Goal: Information Seeking & Learning: Learn about a topic

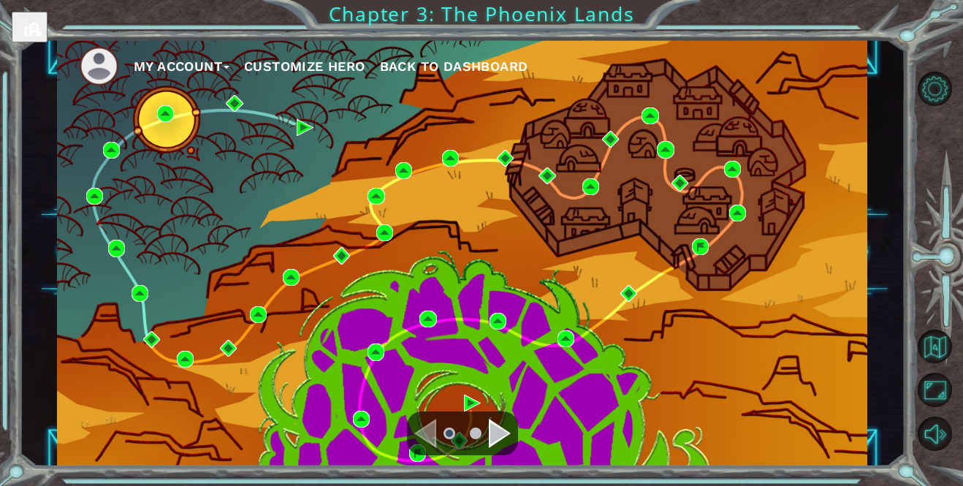
click at [495, 424] on div "Navigate to the next page" at bounding box center [500, 433] width 22 height 29
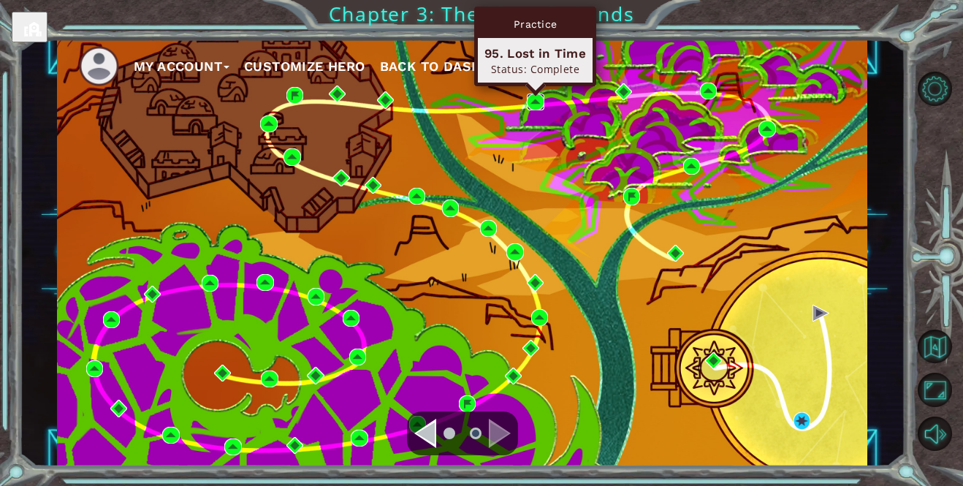
click at [536, 101] on img at bounding box center [535, 102] width 17 height 17
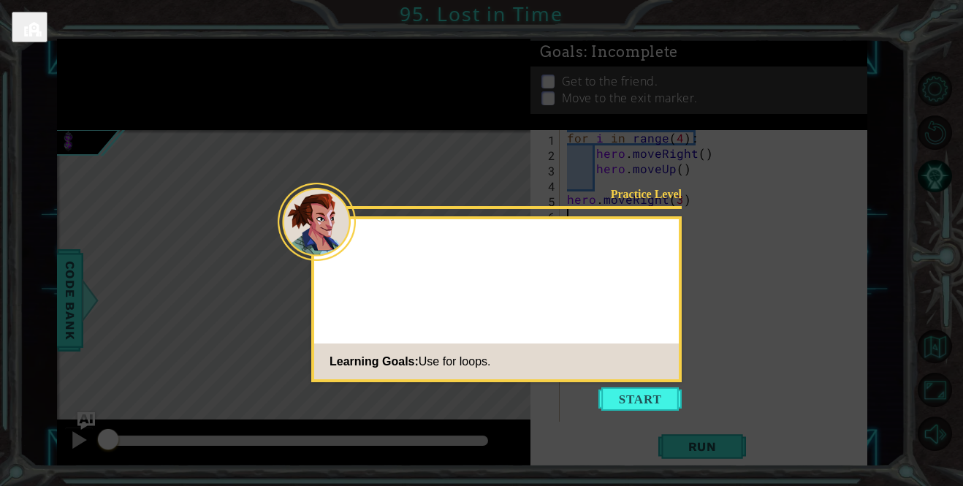
click at [633, 394] on button "Start" at bounding box center [639, 398] width 83 height 23
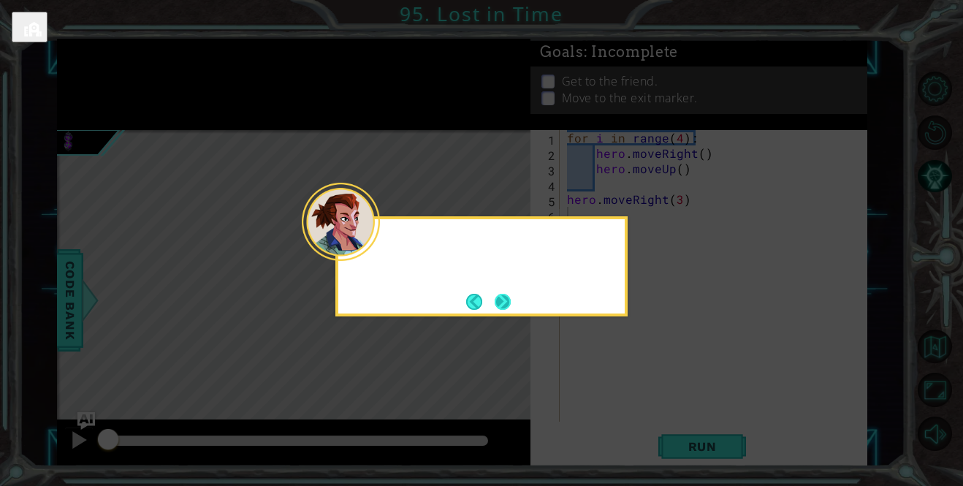
click at [376, 252] on div at bounding box center [481, 242] width 286 height 47
click at [503, 305] on button "Next" at bounding box center [503, 302] width 16 height 16
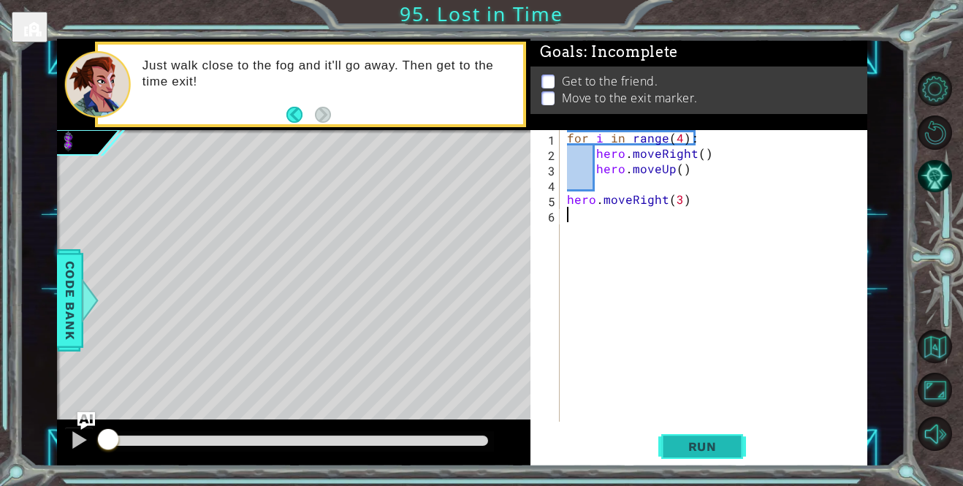
click at [720, 446] on span "Run" at bounding box center [703, 446] width 58 height 15
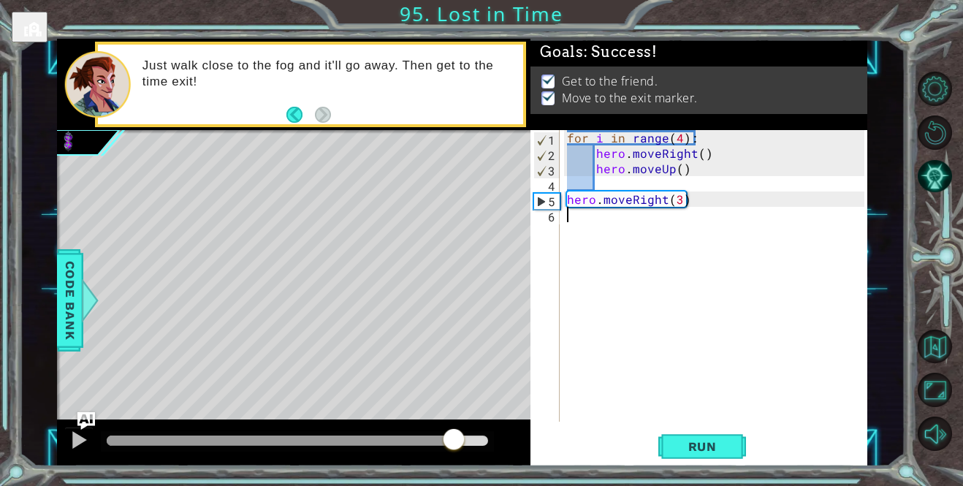
drag, startPoint x: 126, startPoint y: 439, endPoint x: 495, endPoint y: 431, distance: 369.1
click at [467, 431] on div at bounding box center [454, 440] width 26 height 26
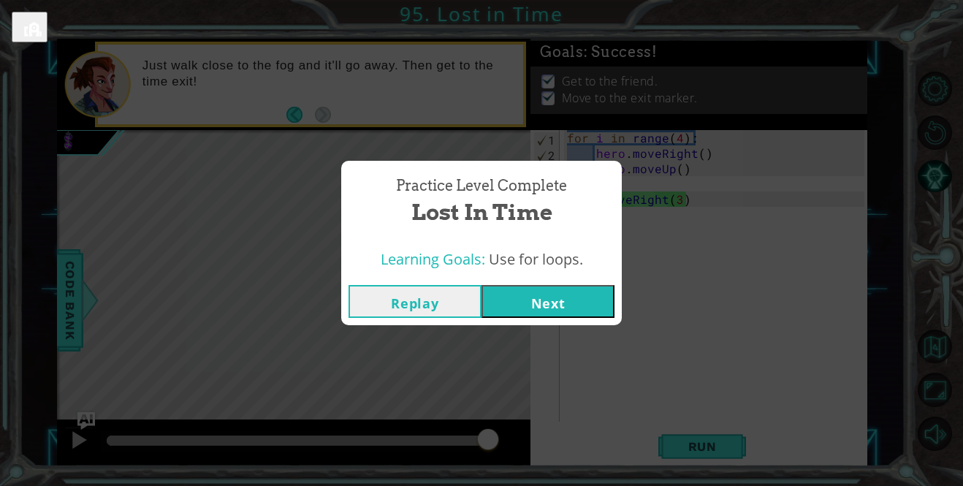
click at [538, 307] on button "Next" at bounding box center [547, 301] width 133 height 33
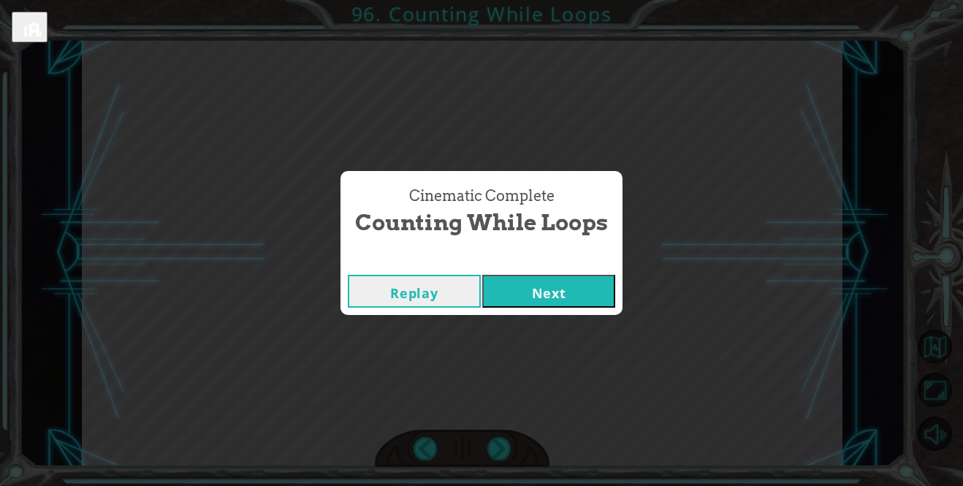
click at [545, 293] on button "Next" at bounding box center [548, 291] width 133 height 33
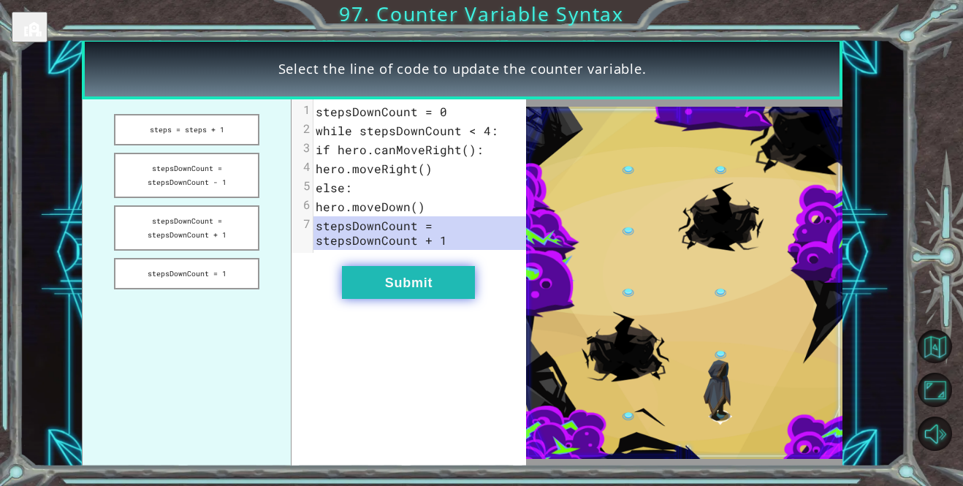
click at [422, 273] on button "Submit" at bounding box center [408, 282] width 133 height 33
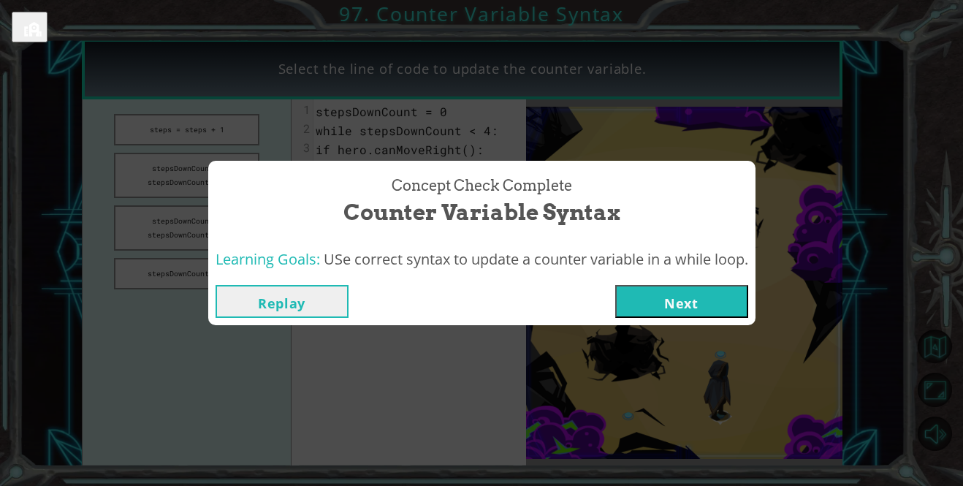
click at [630, 296] on button "Next" at bounding box center [681, 301] width 133 height 33
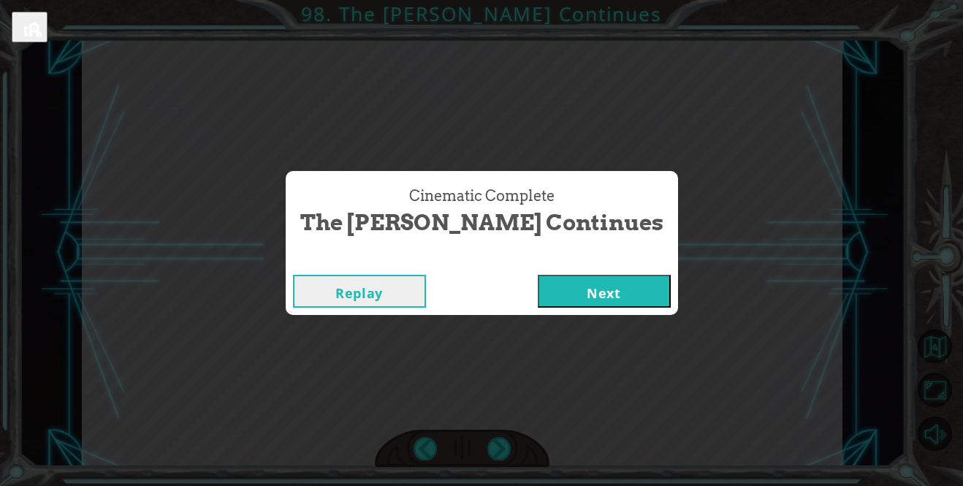
click at [563, 313] on div "Replay Next" at bounding box center [482, 290] width 392 height 47
click at [560, 299] on button "Next" at bounding box center [604, 291] width 133 height 33
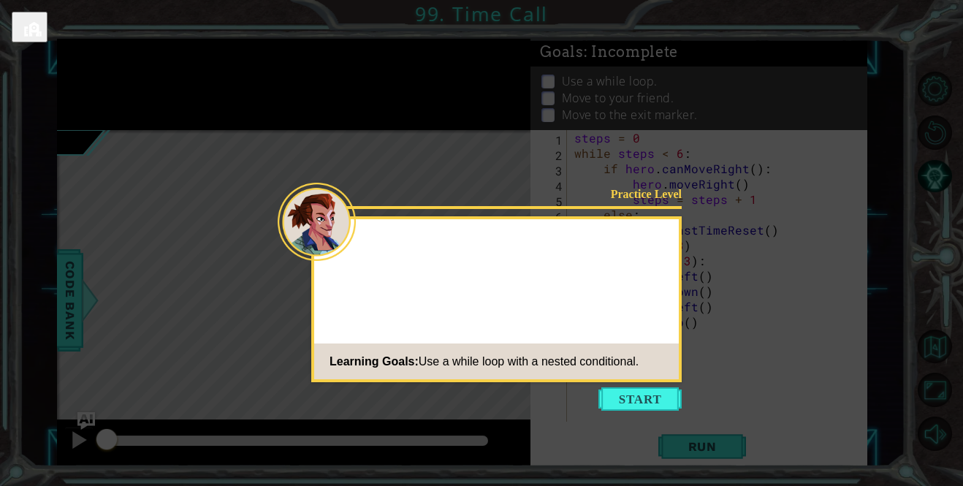
click at [608, 386] on icon at bounding box center [481, 243] width 963 height 486
click at [606, 396] on button "Start" at bounding box center [639, 398] width 83 height 23
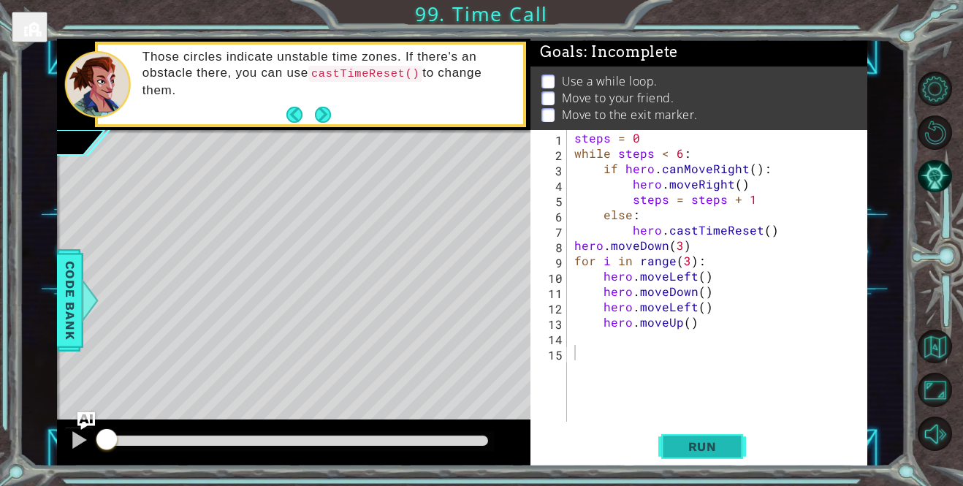
click at [686, 449] on span "Run" at bounding box center [703, 446] width 58 height 15
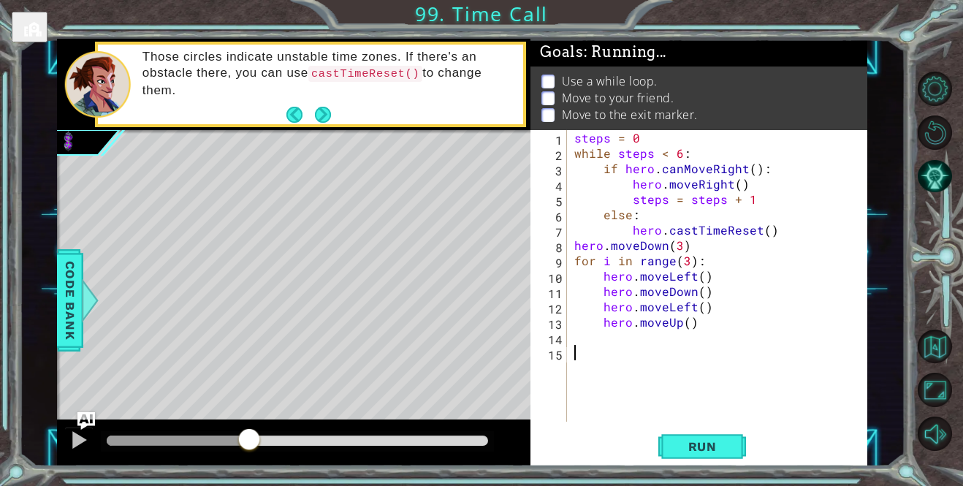
drag, startPoint x: 112, startPoint y: 438, endPoint x: 545, endPoint y: 418, distance: 433.7
click at [545, 418] on div "1 ההההההההההההההההההההההההההההההההההההההההההההההההההההההההההההההההההההההההההההה…" at bounding box center [462, 252] width 810 height 427
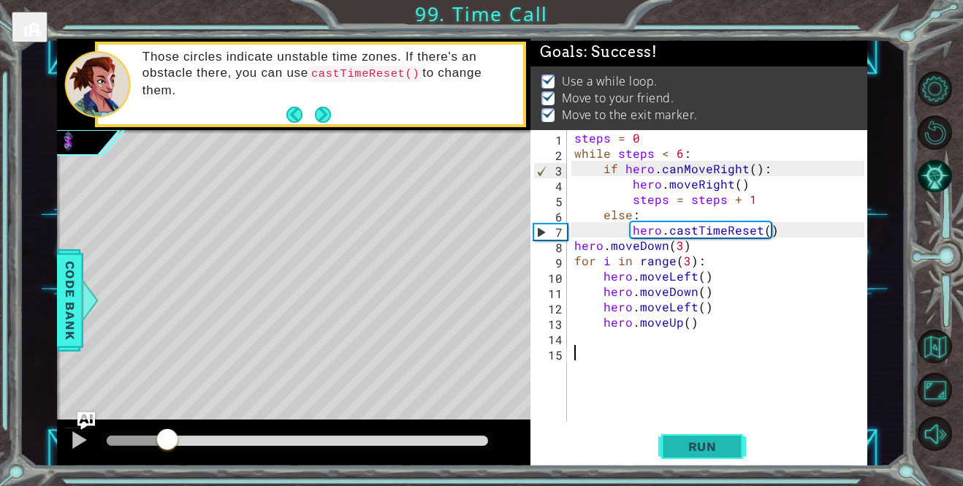
click at [670, 440] on button "Run" at bounding box center [702, 447] width 88 height 34
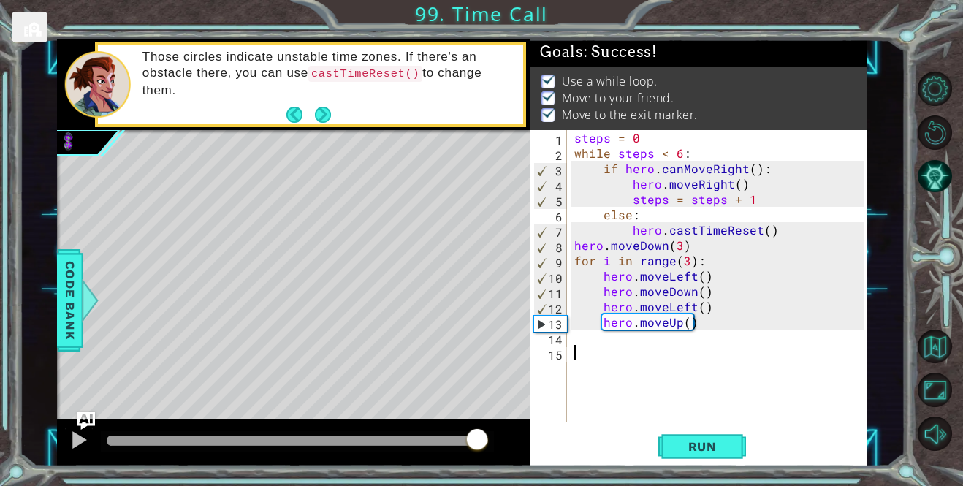
drag, startPoint x: 112, startPoint y: 438, endPoint x: 511, endPoint y: 438, distance: 399.7
click at [511, 438] on div at bounding box center [293, 442] width 473 height 47
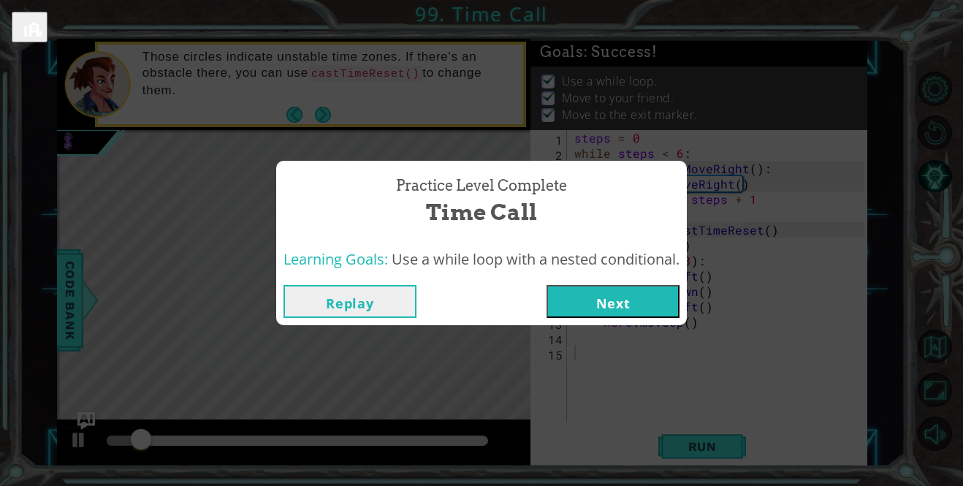
click at [575, 297] on button "Next" at bounding box center [613, 301] width 133 height 33
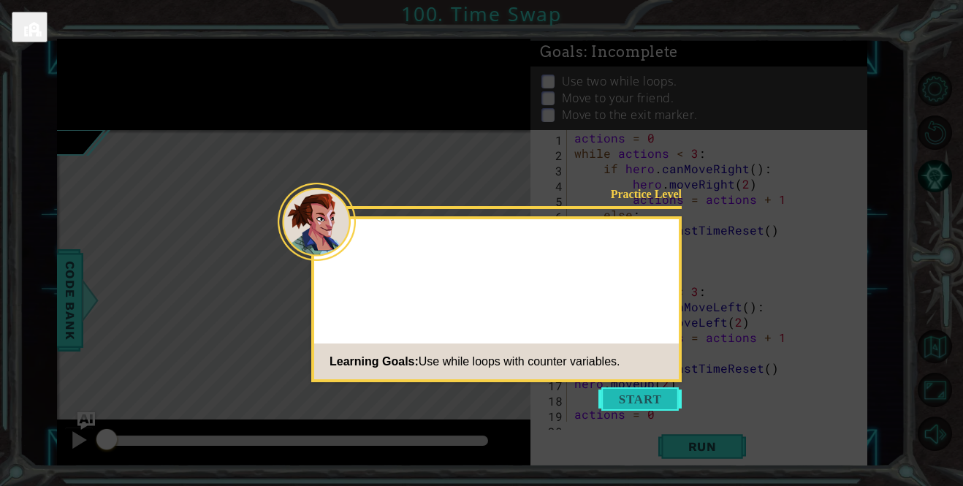
click at [623, 398] on button "Start" at bounding box center [639, 398] width 83 height 23
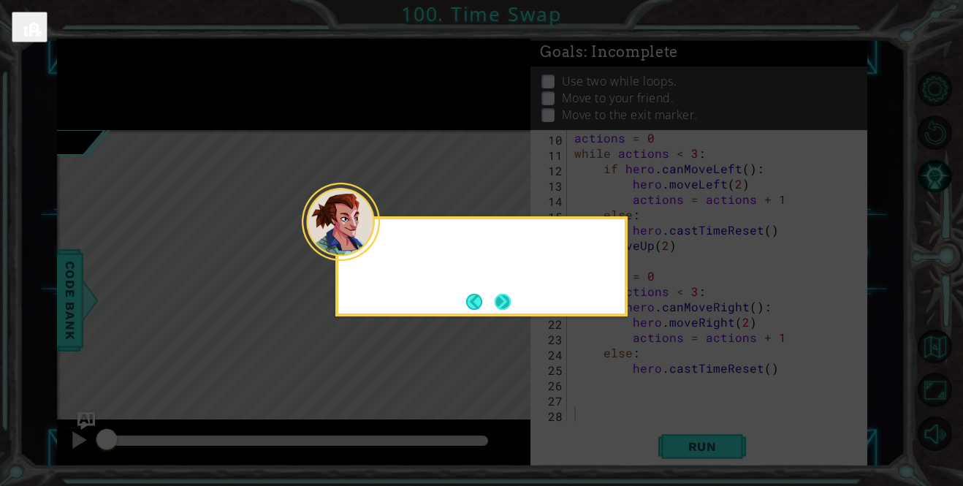
scroll to position [138, 0]
click at [500, 294] on button "Next" at bounding box center [503, 302] width 16 height 16
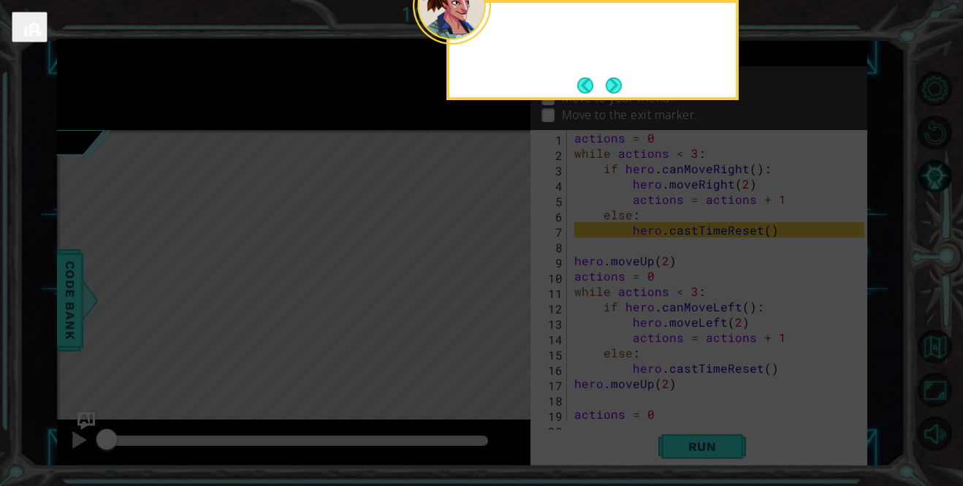
scroll to position [0, 0]
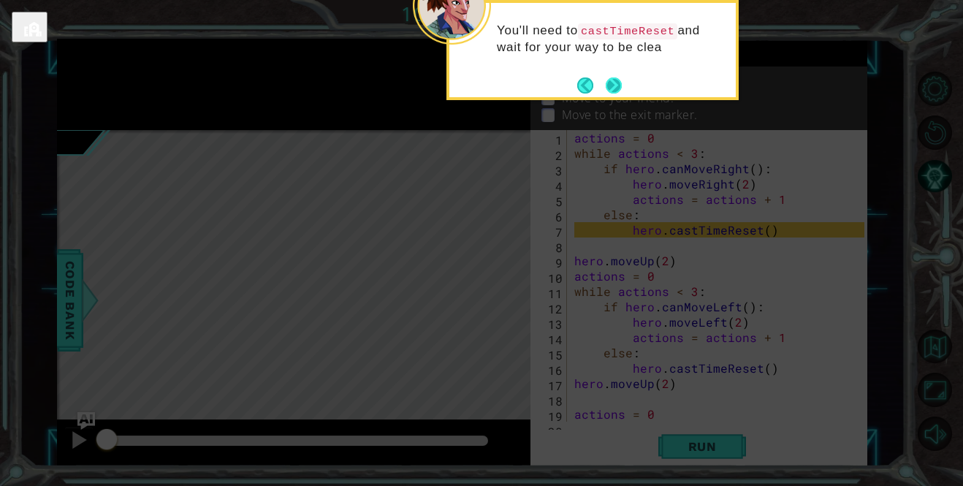
click at [617, 84] on button "Next" at bounding box center [614, 85] width 16 height 16
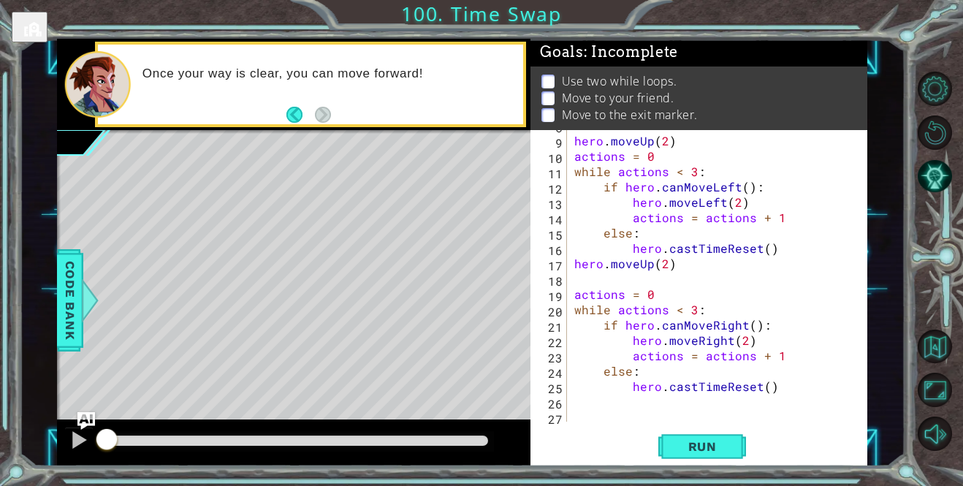
scroll to position [138, 0]
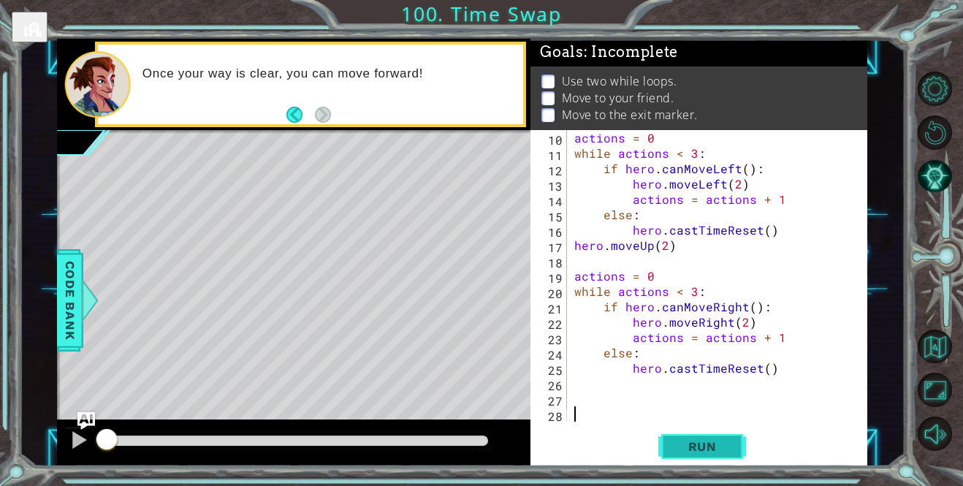
click at [721, 450] on span "Run" at bounding box center [703, 446] width 58 height 15
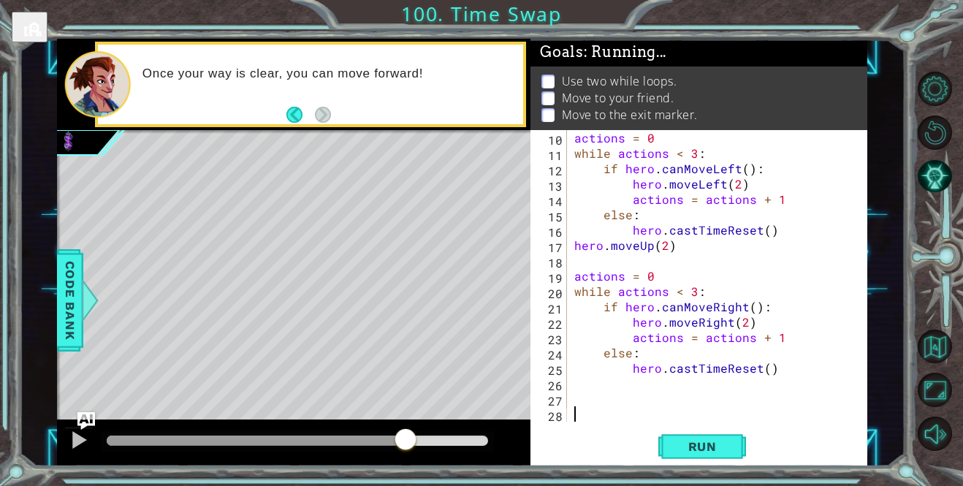
drag, startPoint x: 243, startPoint y: 432, endPoint x: 460, endPoint y: 457, distance: 218.5
click at [460, 457] on div at bounding box center [293, 442] width 473 height 47
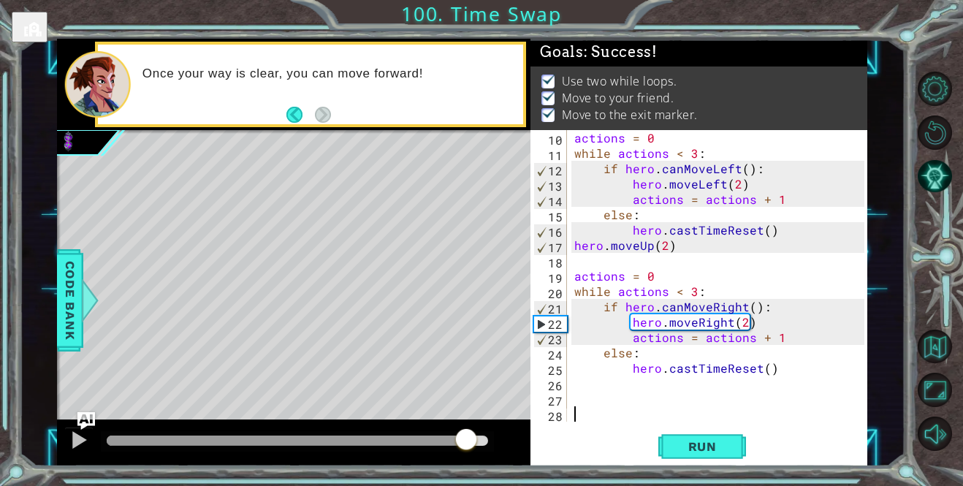
drag, startPoint x: 466, startPoint y: 440, endPoint x: 509, endPoint y: 441, distance: 43.1
click at [509, 441] on div at bounding box center [293, 442] width 473 height 47
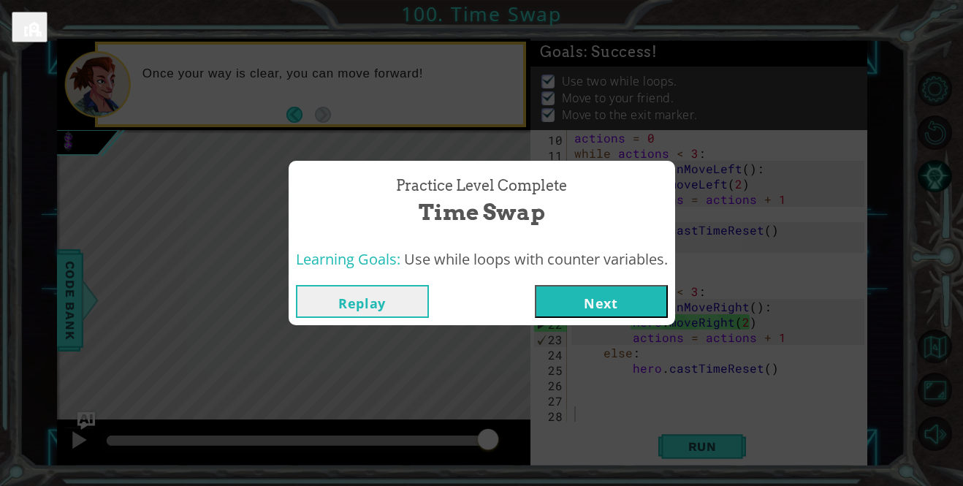
click at [538, 297] on button "Next" at bounding box center [601, 301] width 133 height 33
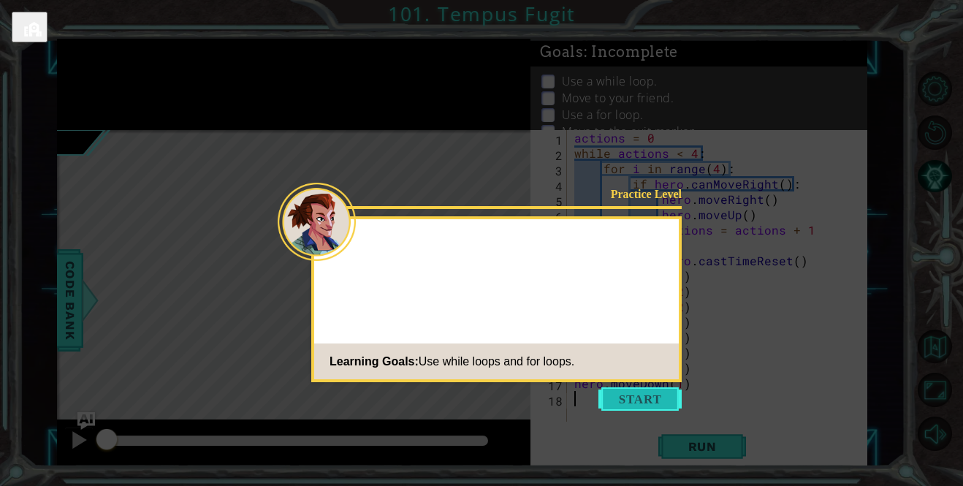
click at [623, 395] on button "Start" at bounding box center [639, 398] width 83 height 23
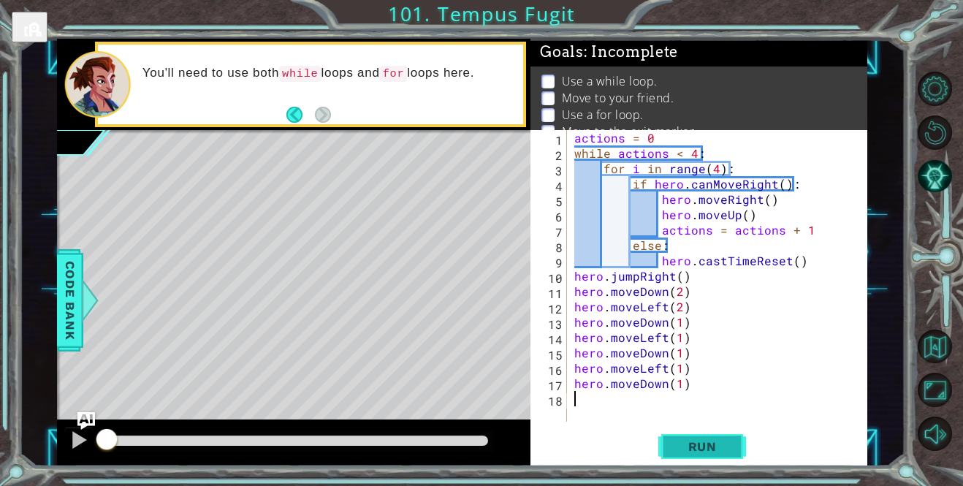
click at [666, 441] on button "Run" at bounding box center [702, 447] width 88 height 34
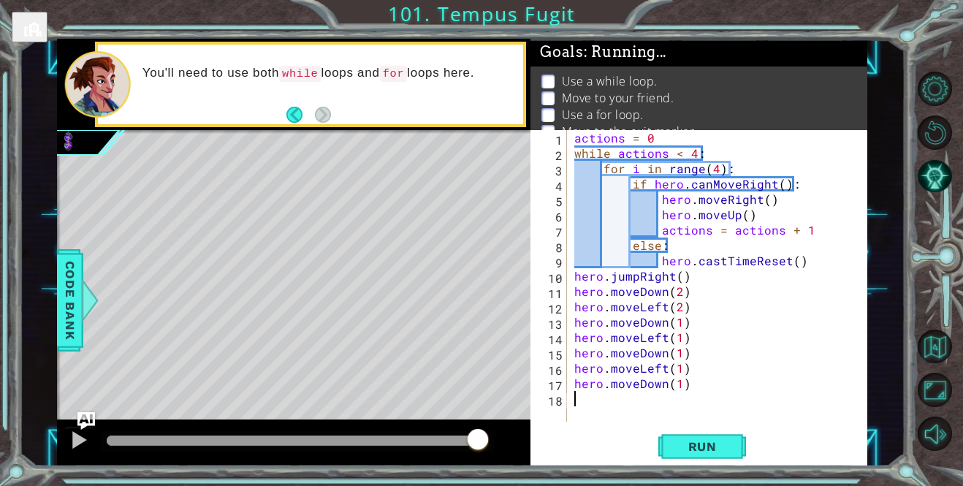
drag, startPoint x: 104, startPoint y: 443, endPoint x: 515, endPoint y: 440, distance: 411.4
click at [484, 438] on div at bounding box center [478, 440] width 26 height 26
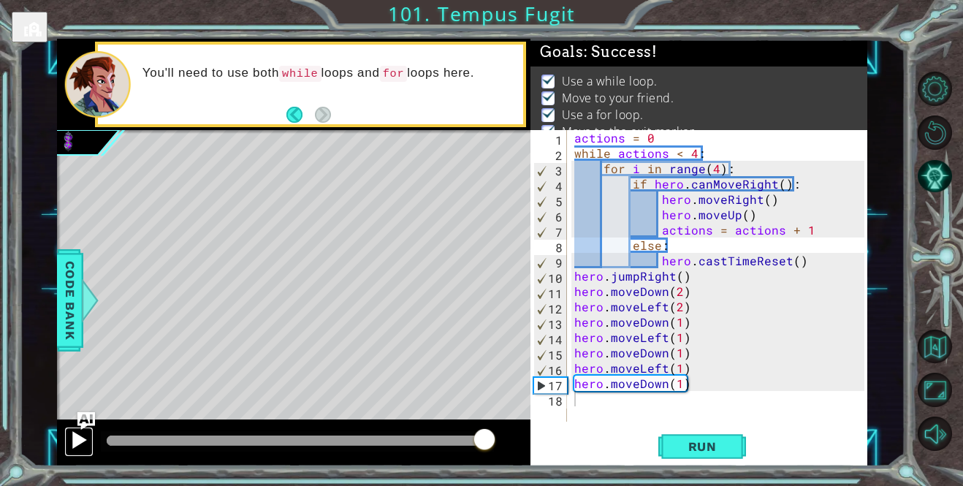
click at [83, 443] on div at bounding box center [78, 439] width 19 height 19
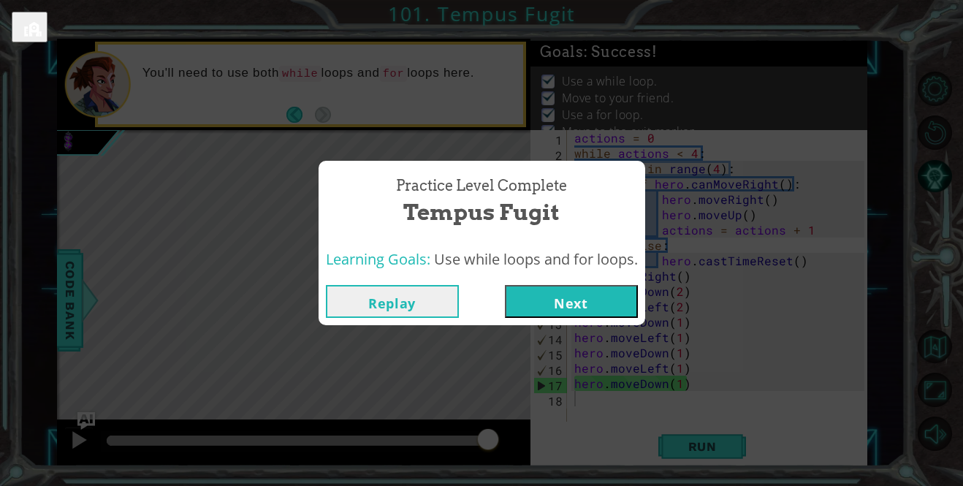
click at [517, 305] on button "Next" at bounding box center [571, 301] width 133 height 33
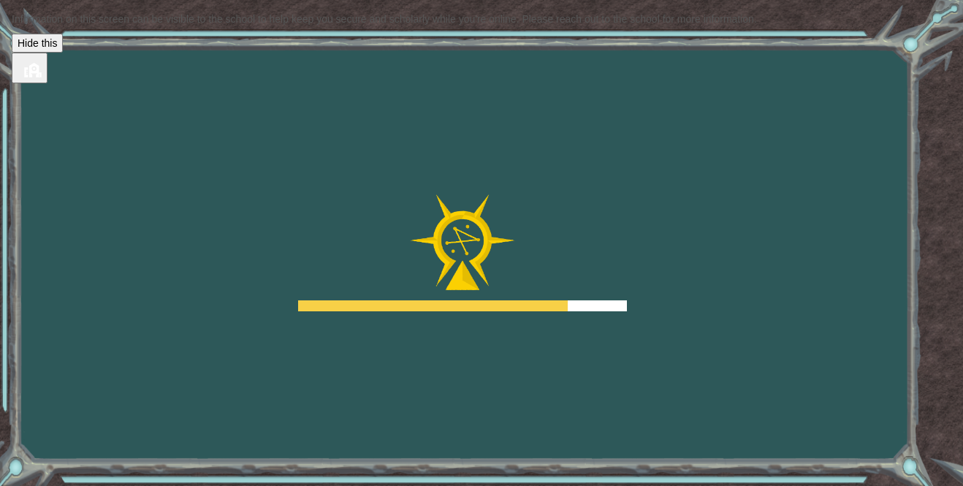
click at [63, 53] on button "Hide this" at bounding box center [37, 43] width 51 height 19
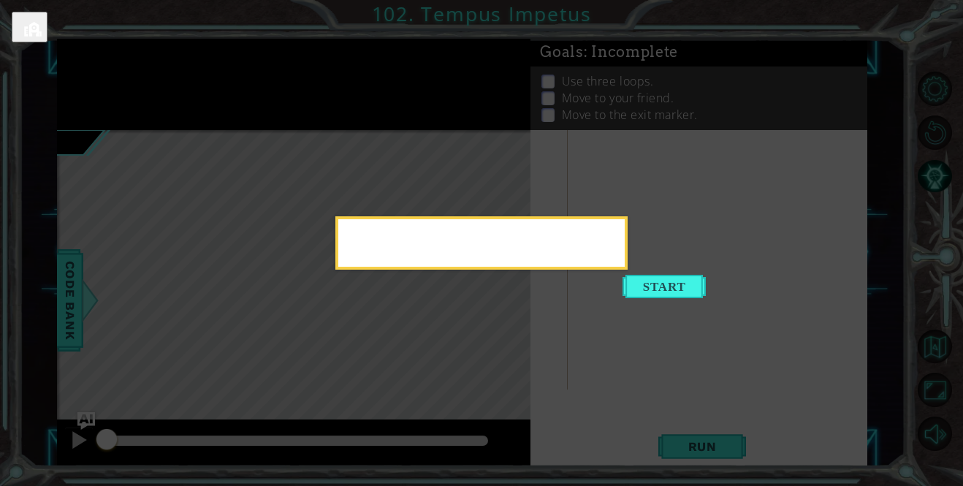
click at [628, 270] on div at bounding box center [481, 242] width 292 height 53
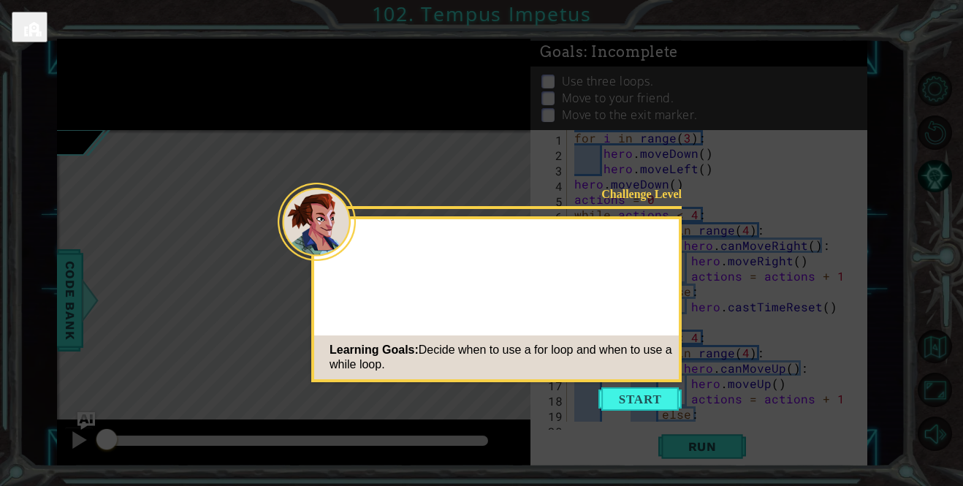
click at [631, 392] on button "Start" at bounding box center [639, 398] width 83 height 23
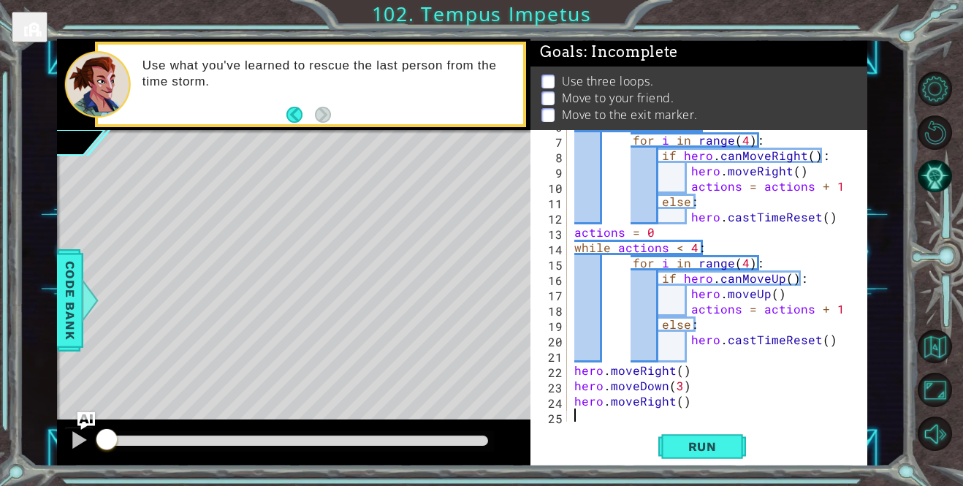
scroll to position [92, 0]
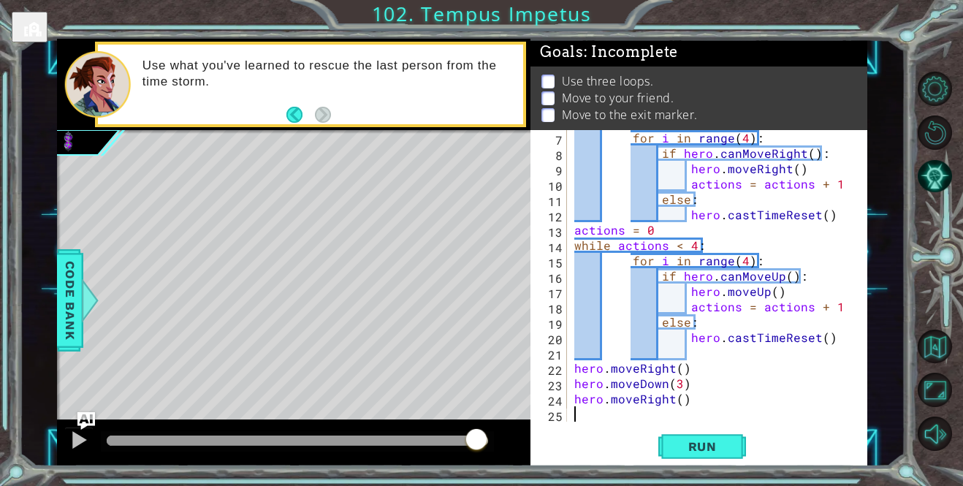
drag, startPoint x: 105, startPoint y: 441, endPoint x: 477, endPoint y: 450, distance: 372.0
click at [477, 450] on div at bounding box center [476, 440] width 26 height 26
click at [71, 441] on div at bounding box center [78, 439] width 19 height 19
click at [80, 439] on div at bounding box center [78, 439] width 19 height 19
drag, startPoint x: 120, startPoint y: 438, endPoint x: 526, endPoint y: 424, distance: 406.5
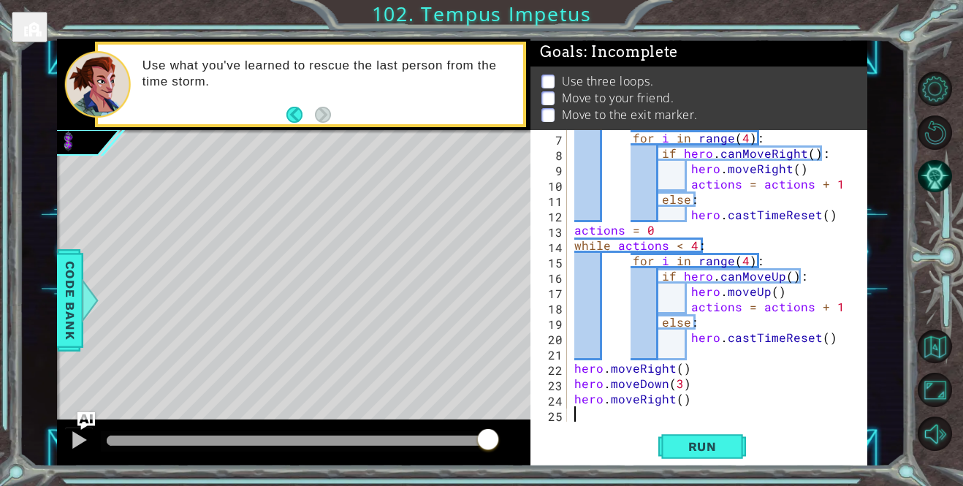
click at [526, 424] on div at bounding box center [293, 442] width 473 height 47
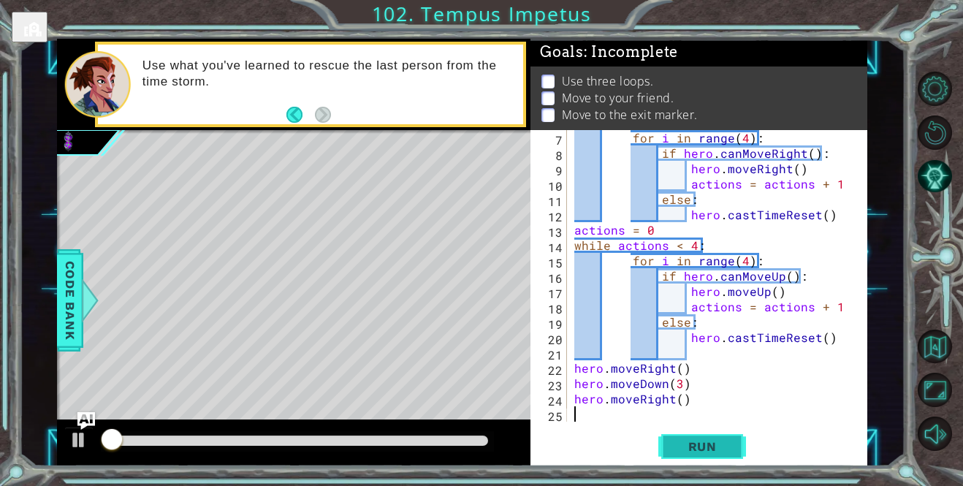
click at [676, 446] on span "Run" at bounding box center [703, 446] width 58 height 15
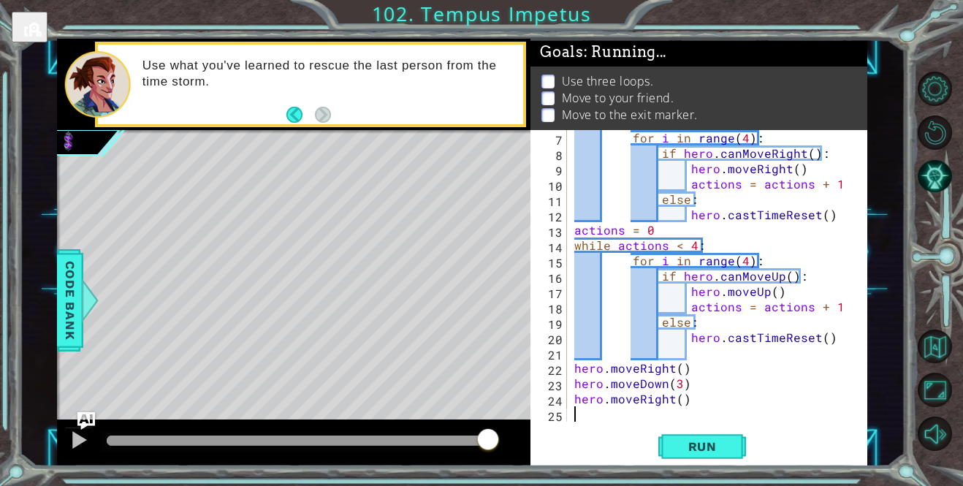
drag, startPoint x: 100, startPoint y: 438, endPoint x: 506, endPoint y: 483, distance: 407.9
click at [506, 483] on div "1 ההההההההההההההההההההההההההההההההההההההההההההההההההההההההההההההההההההההההההההה…" at bounding box center [481, 243] width 963 height 486
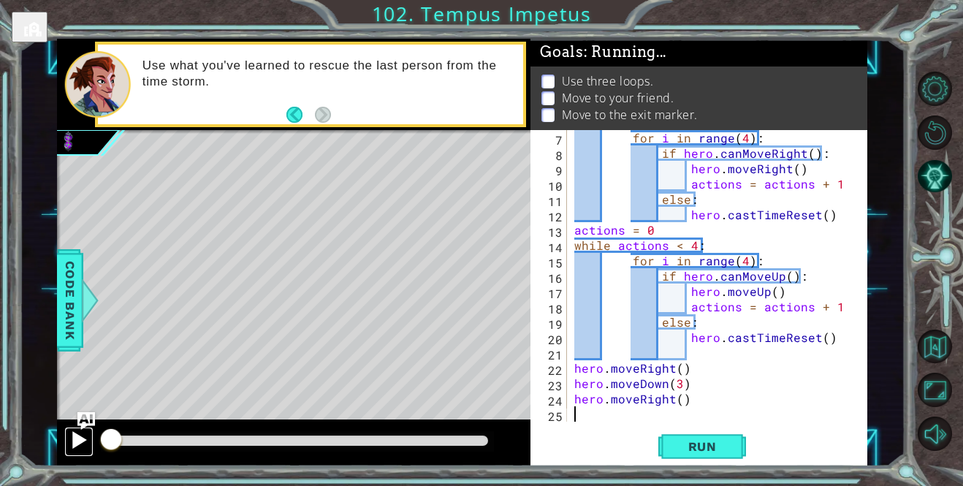
click at [74, 443] on div at bounding box center [78, 439] width 19 height 19
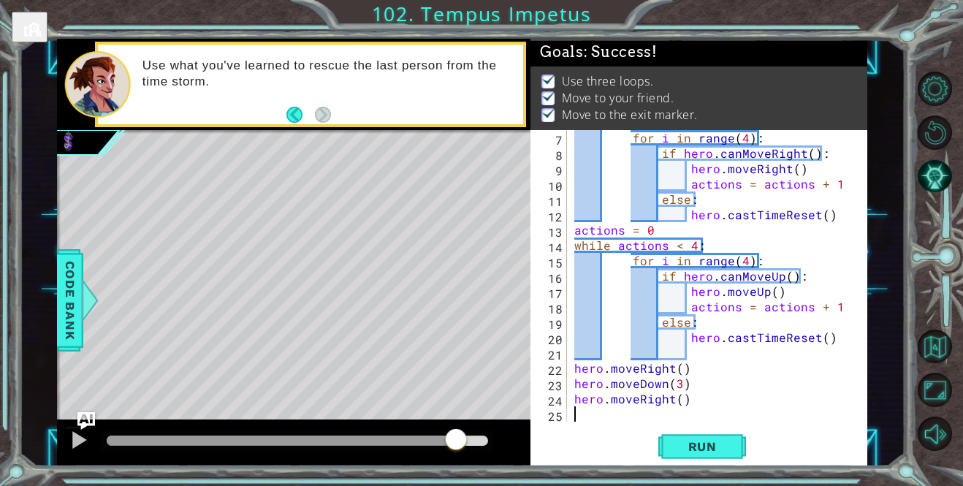
drag, startPoint x: 371, startPoint y: 425, endPoint x: 455, endPoint y: 424, distance: 84.0
click at [455, 424] on div at bounding box center [293, 442] width 473 height 47
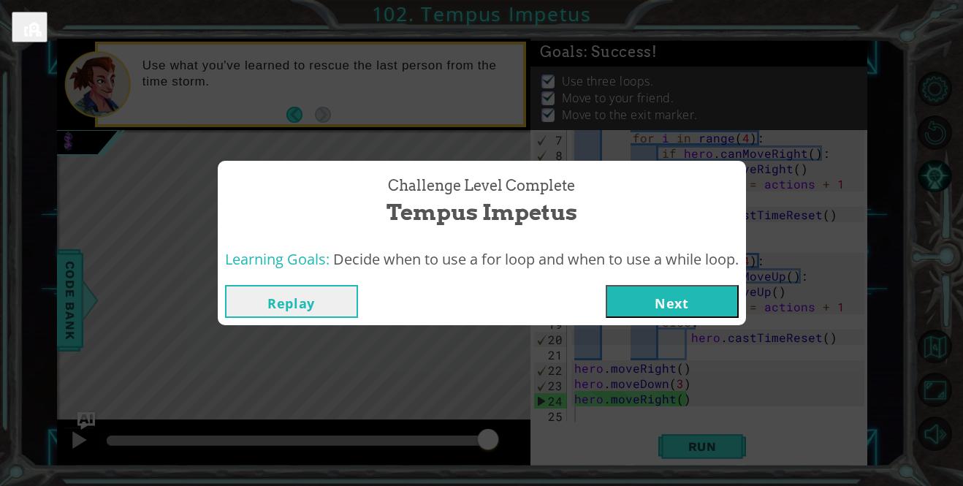
click at [617, 310] on button "Next" at bounding box center [672, 301] width 133 height 33
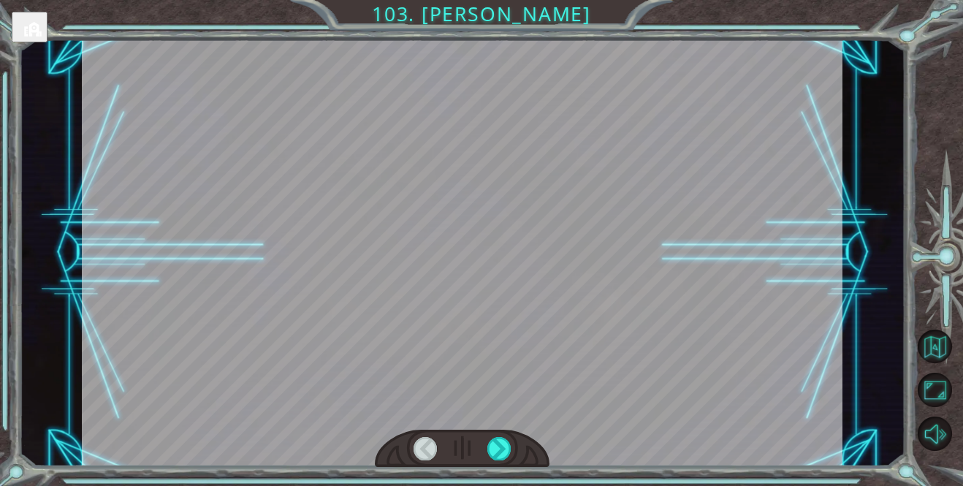
click at [520, 408] on div at bounding box center [462, 252] width 761 height 427
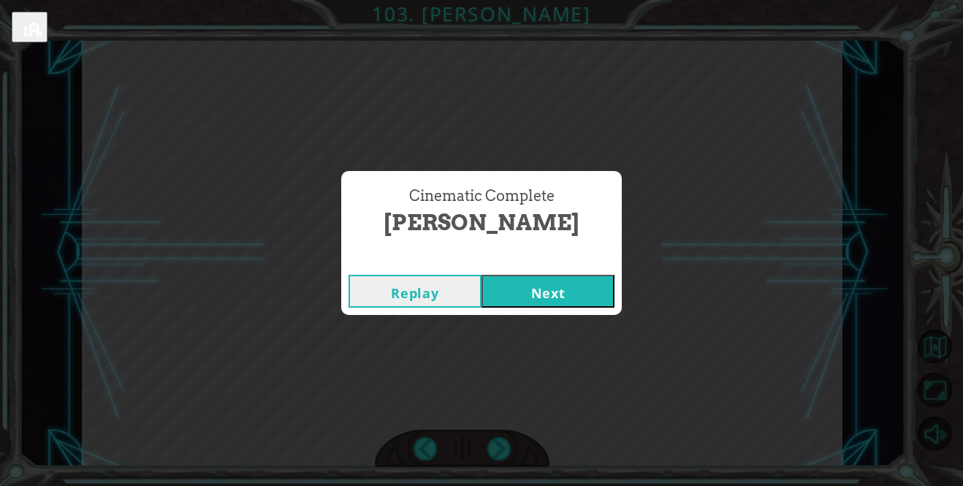
click at [538, 303] on button "Next" at bounding box center [547, 291] width 133 height 33
click at [489, 285] on button "Next" at bounding box center [547, 291] width 133 height 33
click at [507, 282] on button "Next" at bounding box center [547, 291] width 133 height 33
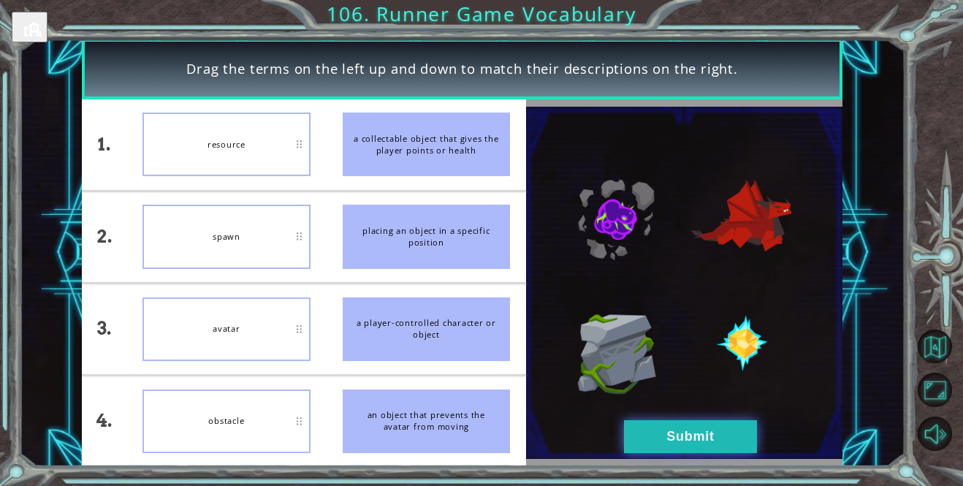
click at [677, 430] on button "Submit" at bounding box center [690, 436] width 133 height 33
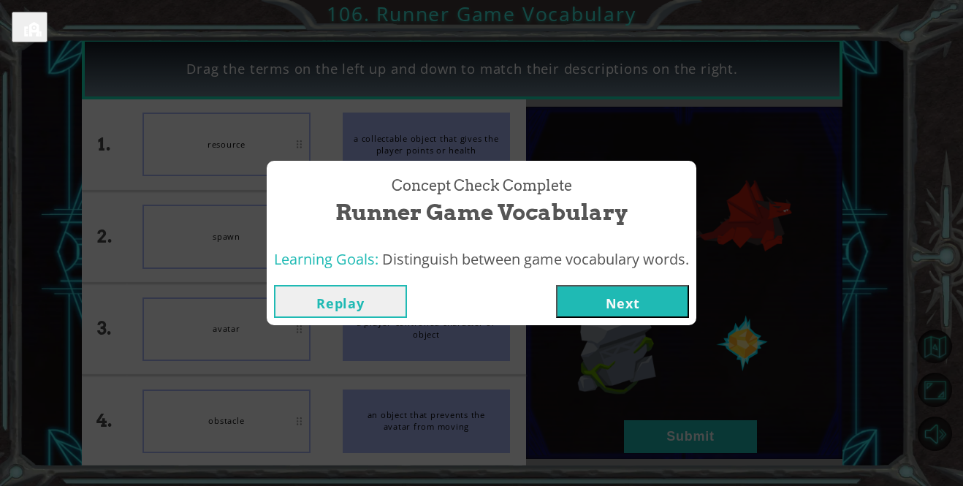
click at [606, 306] on button "Next" at bounding box center [622, 301] width 133 height 33
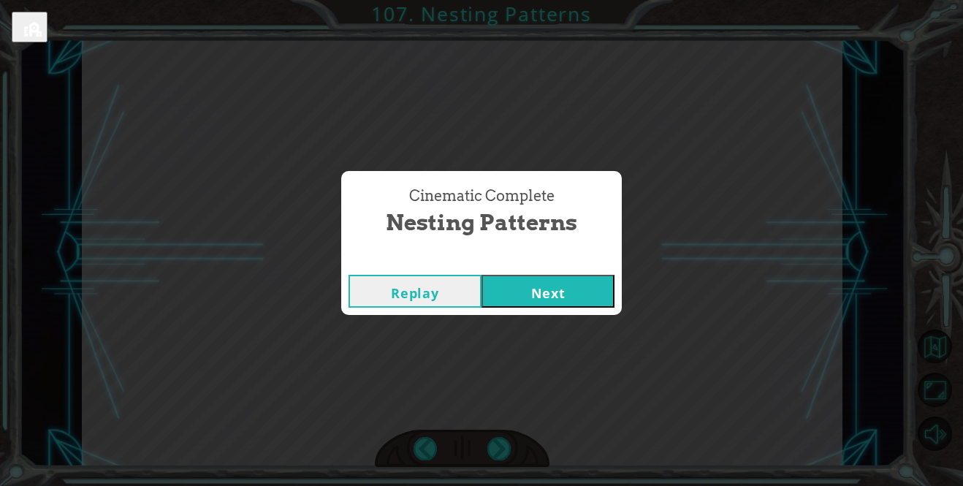
click at [590, 303] on button "Next" at bounding box center [547, 291] width 133 height 33
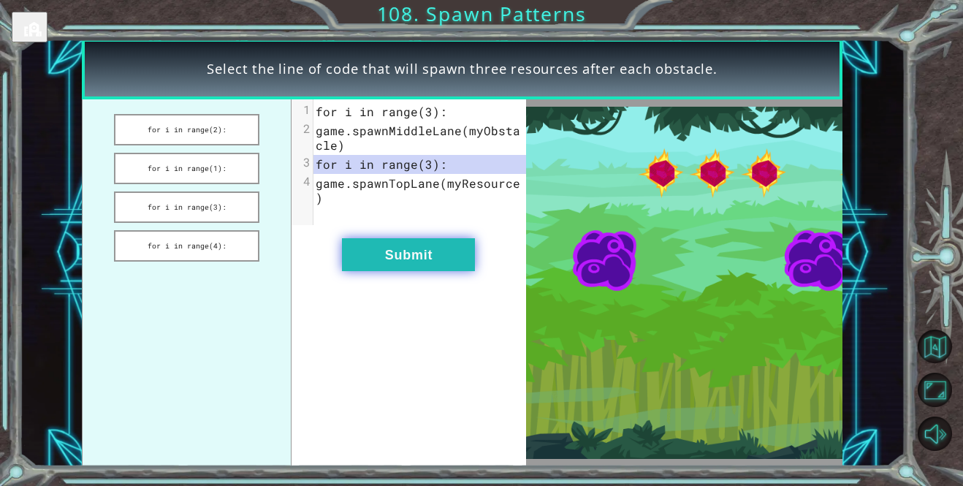
click at [452, 262] on button "Submit" at bounding box center [408, 254] width 133 height 33
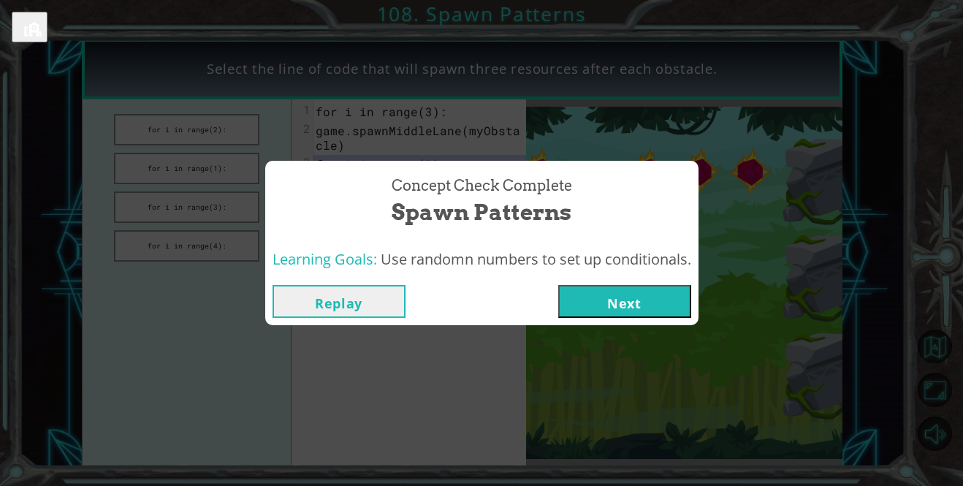
click at [588, 300] on button "Next" at bounding box center [624, 301] width 133 height 33
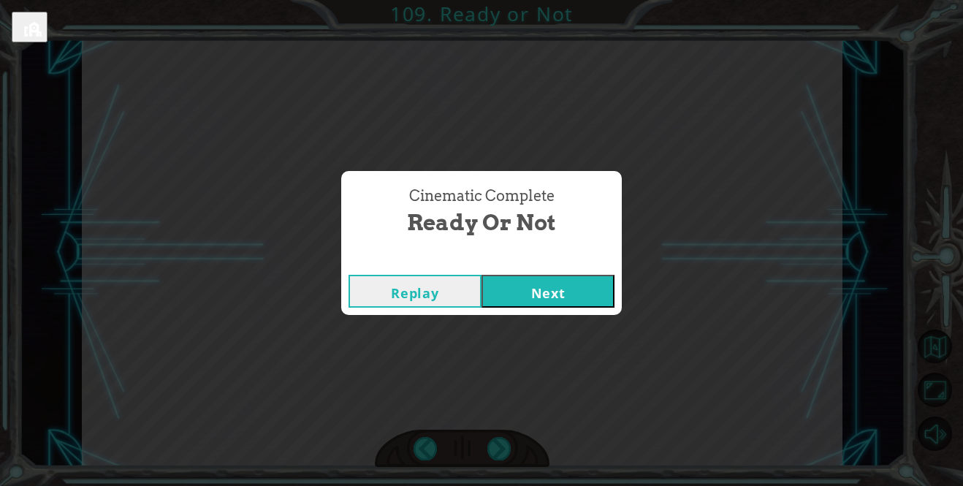
click at [591, 283] on button "Next" at bounding box center [547, 291] width 133 height 33
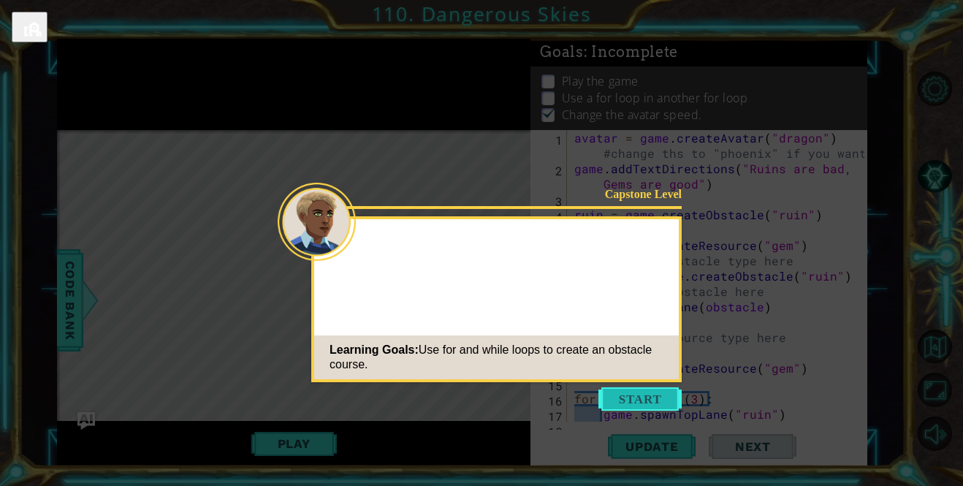
click at [622, 391] on button "Start" at bounding box center [639, 398] width 83 height 23
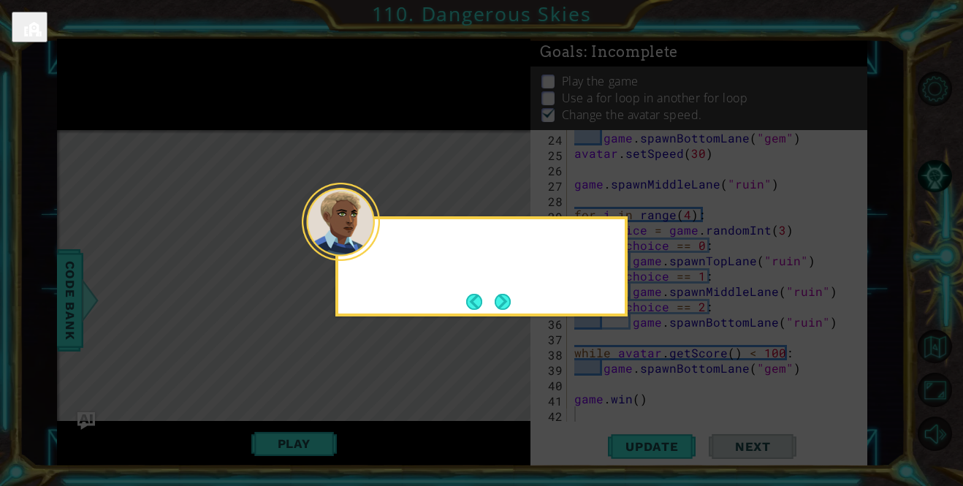
scroll to position [384, 0]
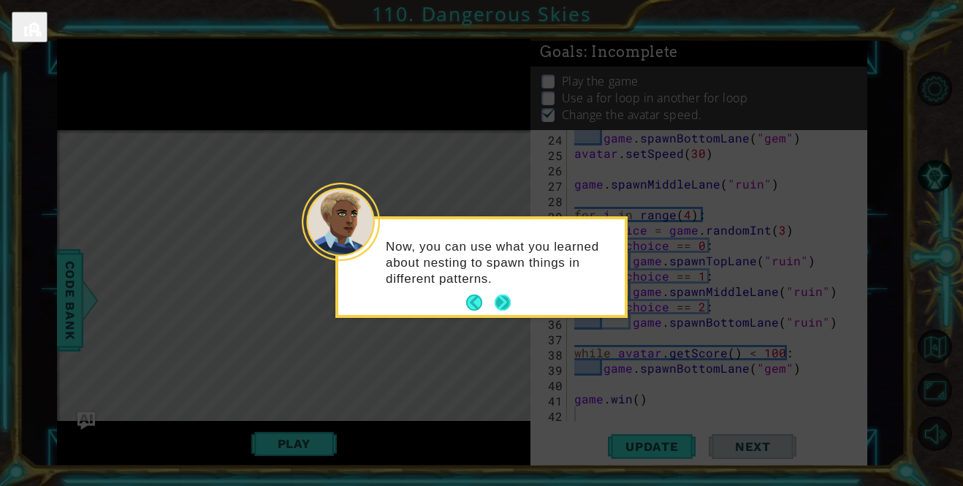
click at [504, 302] on button "Next" at bounding box center [503, 302] width 16 height 16
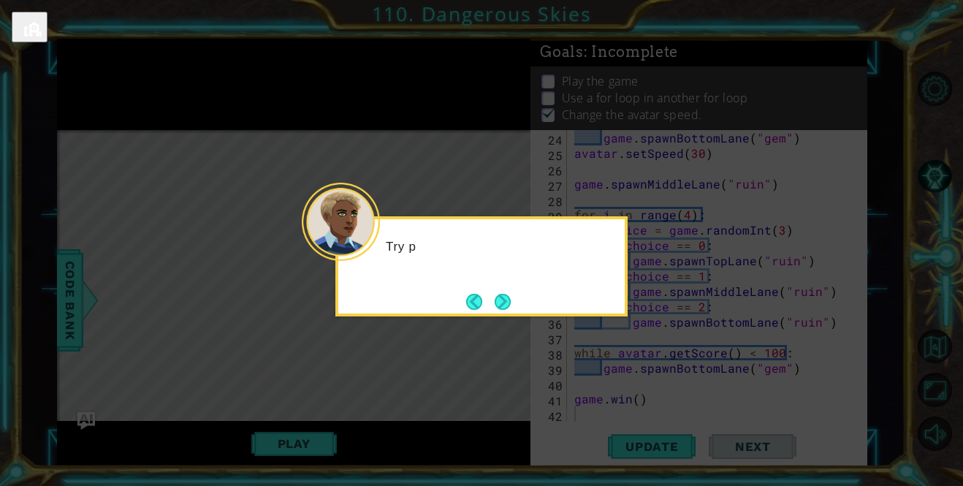
click at [504, 302] on button "Next" at bounding box center [503, 302] width 16 height 16
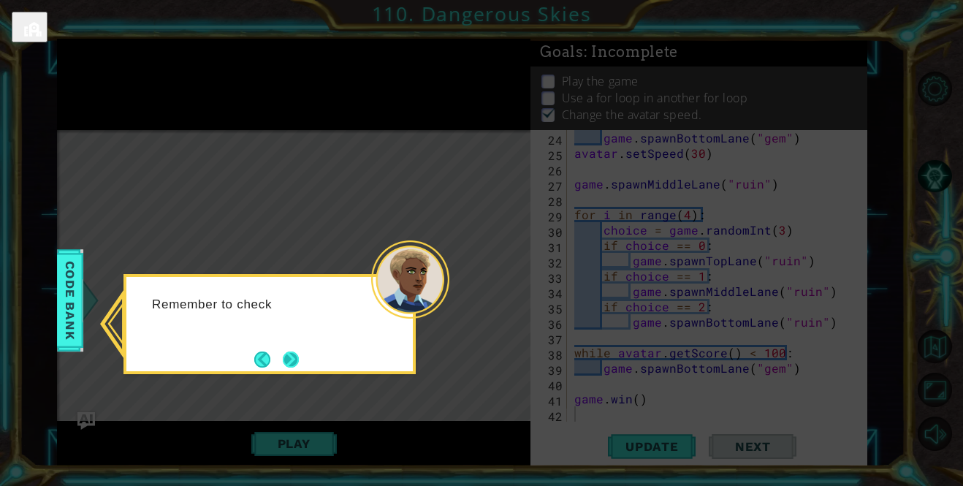
click at [299, 358] on button "Next" at bounding box center [291, 359] width 16 height 16
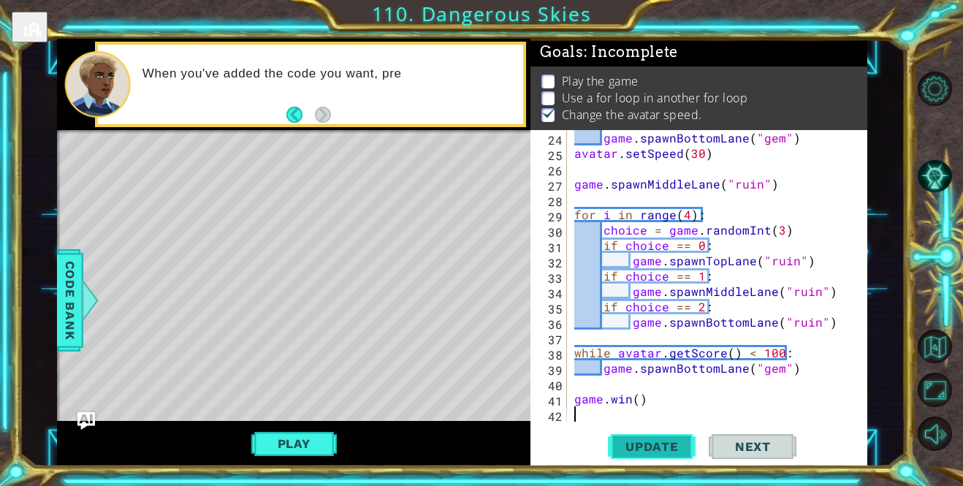
click at [621, 443] on span "Update" at bounding box center [652, 446] width 83 height 15
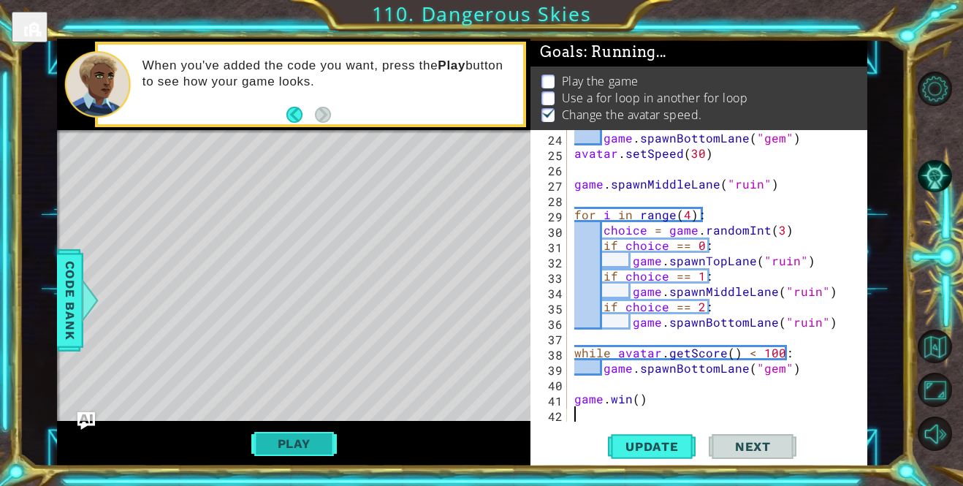
click at [308, 439] on button "Play" at bounding box center [293, 444] width 85 height 28
